Goal: Find contact information: Find contact information

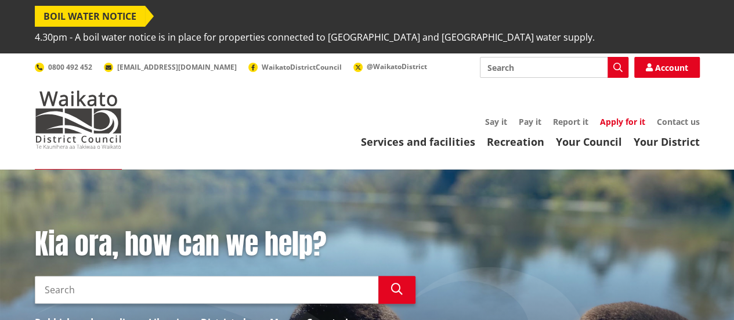
click at [628, 116] on link "Apply for it" at bounding box center [622, 121] width 45 height 11
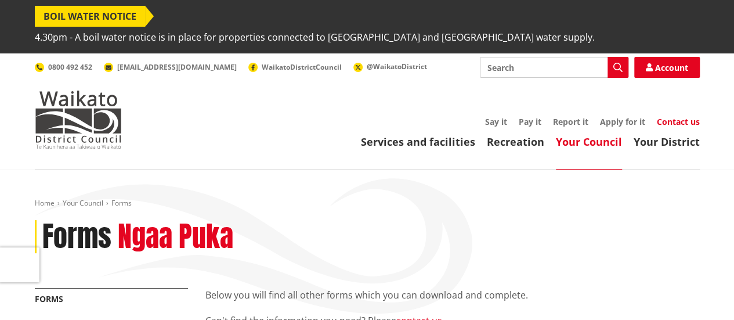
click at [666, 116] on link "Contact us" at bounding box center [678, 121] width 43 height 11
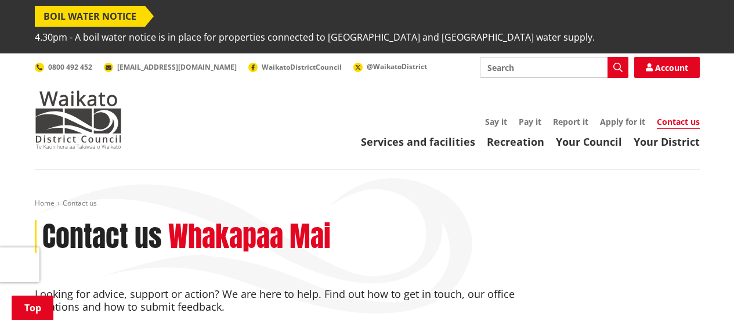
scroll to position [290, 0]
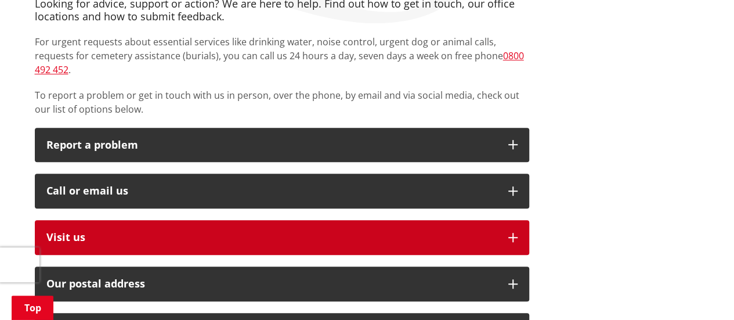
click at [238, 220] on button "Visit us" at bounding box center [282, 237] width 495 height 35
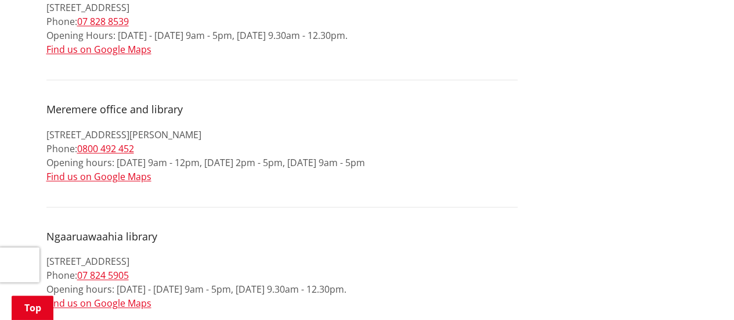
scroll to position [697, 0]
